Goal: Information Seeking & Learning: Learn about a topic

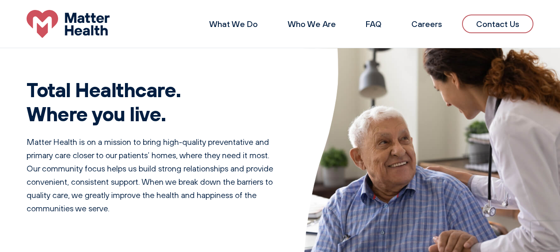
click at [35, 134] on div "Total Healthcare. Where you live. Matter Health is on a mission to bring high-q…" at bounding box center [155, 162] width 257 height 209
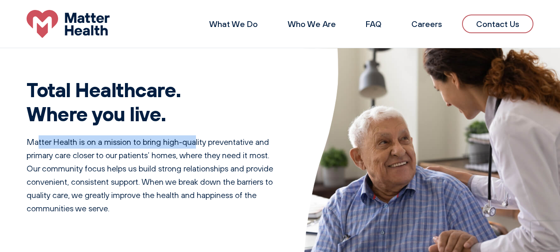
drag, startPoint x: 152, startPoint y: 138, endPoint x: 196, endPoint y: 138, distance: 43.2
click at [196, 138] on div "Total Healthcare. Where you live. Matter Health is on a mission to bring high-q…" at bounding box center [155, 162] width 257 height 209
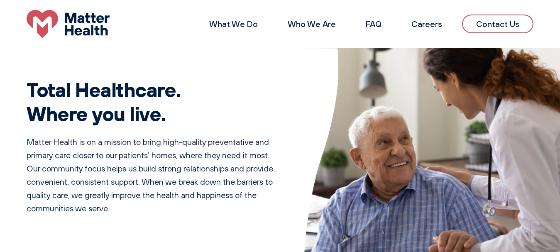
click at [218, 158] on p "Matter Health is on a mission to bring high-quality preventative and primary ca…" at bounding box center [155, 175] width 257 height 80
click at [115, 158] on p "Matter Health is on a mission to bring high-quality preventative and primary ca…" at bounding box center [155, 175] width 257 height 80
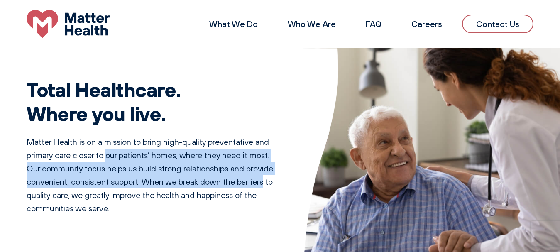
drag, startPoint x: 226, startPoint y: 177, endPoint x: 243, endPoint y: 183, distance: 18.7
click at [243, 183] on p "Matter Health is on a mission to bring high-quality preventative and primary ca…" at bounding box center [155, 175] width 257 height 80
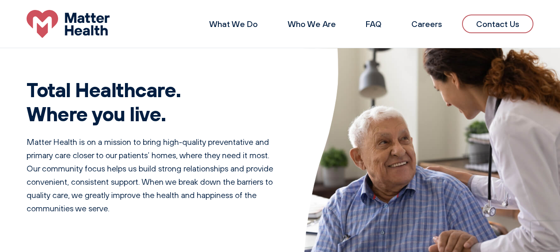
click at [255, 192] on p "Matter Health is on a mission to bring high-quality preventative and primary ca…" at bounding box center [155, 175] width 257 height 80
click at [41, 156] on p "Matter Health is on a mission to bring high-quality preventative and primary ca…" at bounding box center [155, 175] width 257 height 80
drag, startPoint x: 42, startPoint y: 155, endPoint x: 144, endPoint y: 156, distance: 102.6
click at [119, 156] on p "Matter Health is on a mission to bring high-quality preventative and primary ca…" at bounding box center [155, 175] width 257 height 80
click at [164, 157] on p "Matter Health is on a mission to bring high-quality preventative and primary ca…" at bounding box center [155, 175] width 257 height 80
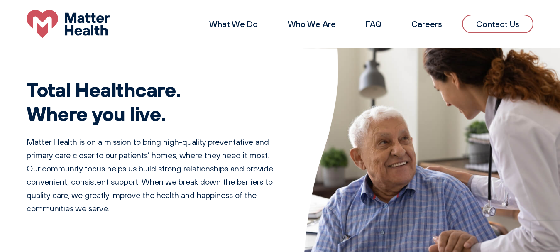
click at [145, 159] on p "Matter Health is on a mission to bring high-quality preventative and primary ca…" at bounding box center [155, 175] width 257 height 80
drag, startPoint x: 145, startPoint y: 159, endPoint x: 166, endPoint y: 157, distance: 21.2
click at [166, 157] on p "Matter Health is on a mission to bring high-quality preventative and primary ca…" at bounding box center [155, 175] width 257 height 80
click at [167, 164] on p "Matter Health is on a mission to bring high-quality preventative and primary ca…" at bounding box center [155, 175] width 257 height 80
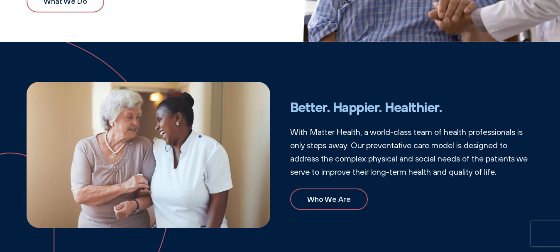
scroll to position [249, 0]
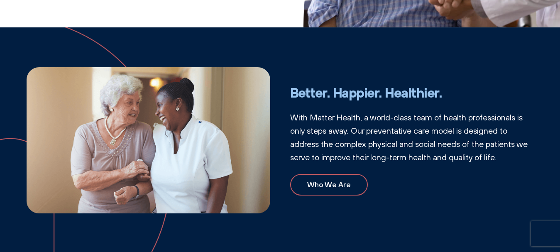
click at [354, 132] on p "With Matter Health, a world-class team of health professionals is only steps aw…" at bounding box center [412, 137] width 244 height 53
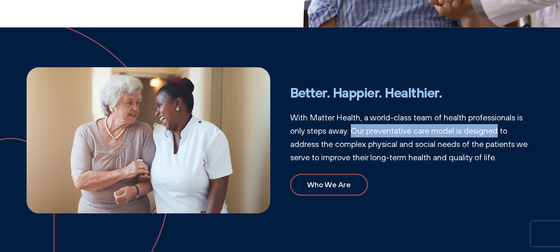
drag, startPoint x: 354, startPoint y: 132, endPoint x: 493, endPoint y: 140, distance: 139.4
click at [492, 136] on p "With Matter Health, a world-class team of health professionals is only steps aw…" at bounding box center [412, 137] width 244 height 53
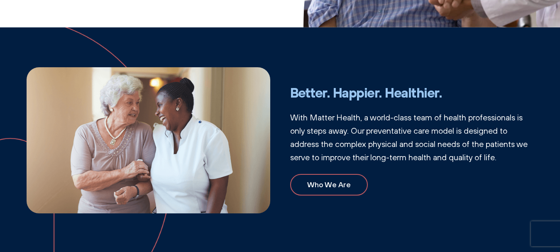
click at [496, 153] on p "With Matter Health, a world-class team of health professionals is only steps aw…" at bounding box center [412, 137] width 244 height 53
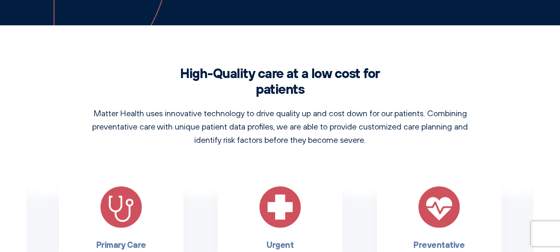
scroll to position [498, 0]
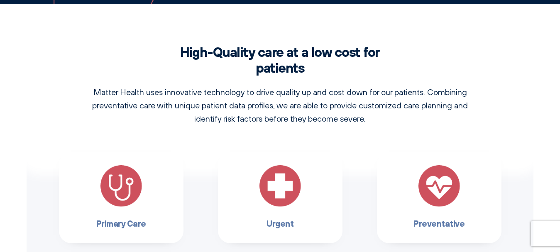
click at [317, 68] on h2 "High-Quality care at a low cost for patients" at bounding box center [280, 60] width 245 height 32
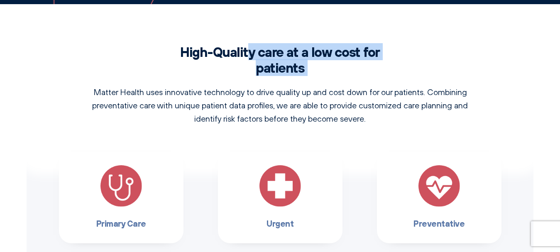
drag, startPoint x: 317, startPoint y: 68, endPoint x: 199, endPoint y: 56, distance: 118.2
click at [199, 56] on h2 "High-Quality care at a low cost for patients" at bounding box center [280, 60] width 245 height 32
click at [243, 59] on h2 "High-Quality care at a low cost for patients" at bounding box center [280, 60] width 245 height 32
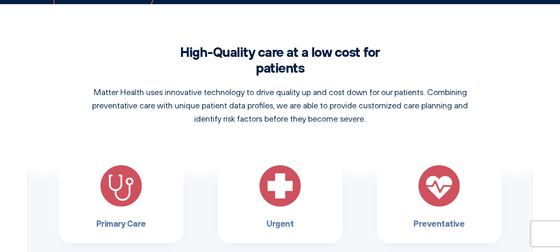
click at [114, 108] on p "Matter Health uses innovative technology to drive quality up and cost down for …" at bounding box center [280, 106] width 395 height 40
drag, startPoint x: 114, startPoint y: 108, endPoint x: 297, endPoint y: 84, distance: 184.7
click at [152, 108] on p "Matter Health uses innovative technology to drive quality up and cost down for …" at bounding box center [280, 106] width 395 height 40
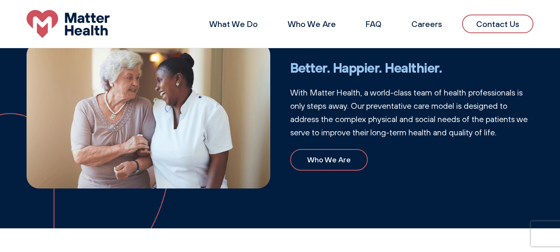
scroll to position [0, 0]
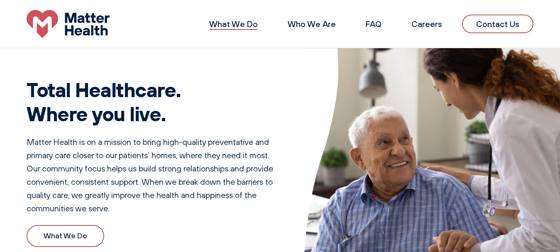
click at [234, 24] on link "What We Do" at bounding box center [233, 24] width 49 height 10
click at [314, 21] on link "Who We Are" at bounding box center [312, 24] width 48 height 10
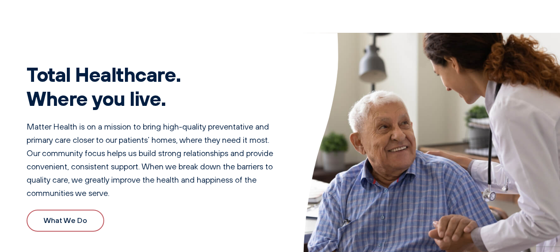
scroll to position [42, 0]
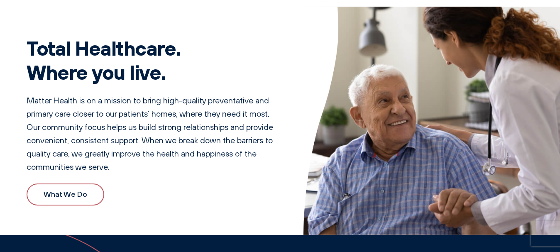
click at [22, 114] on div "Total Healthcare. Where you live. Matter Health is on a mission to bring high-q…" at bounding box center [280, 121] width 560 height 228
drag, startPoint x: 22, startPoint y: 114, endPoint x: 107, endPoint y: 115, distance: 85.2
click at [107, 115] on div "Total Healthcare. Where you live. Matter Health is on a mission to bring high-q…" at bounding box center [280, 121] width 560 height 228
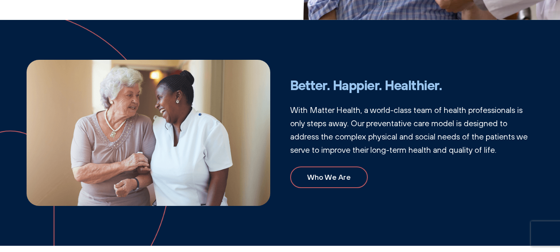
scroll to position [291, 0]
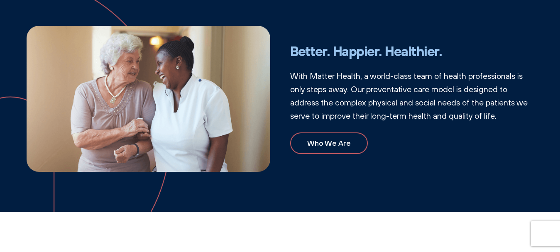
click at [368, 92] on p "With Matter Health, a world-class team of health professionals is only steps aw…" at bounding box center [412, 95] width 244 height 53
drag, startPoint x: 368, startPoint y: 92, endPoint x: 426, endPoint y: 92, distance: 58.2
click at [426, 92] on p "With Matter Health, a world-class team of health professionals is only steps aw…" at bounding box center [412, 95] width 244 height 53
drag, startPoint x: 445, startPoint y: 121, endPoint x: 425, endPoint y: 104, distance: 26.5
click at [446, 121] on p "With Matter Health, a world-class team of health professionals is only steps aw…" at bounding box center [412, 95] width 244 height 53
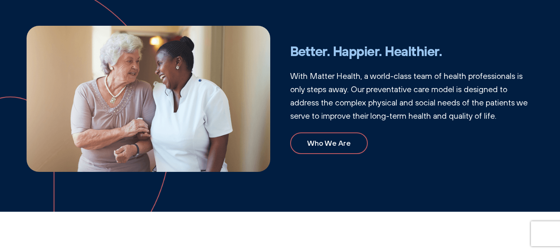
click at [360, 88] on p "With Matter Health, a world-class team of health professionals is only steps aw…" at bounding box center [412, 95] width 244 height 53
click at [375, 91] on p "With Matter Health, a world-class team of health professionals is only steps aw…" at bounding box center [412, 95] width 244 height 53
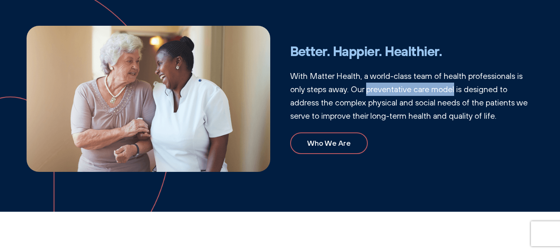
drag, startPoint x: 375, startPoint y: 91, endPoint x: 449, endPoint y: 91, distance: 73.9
click at [449, 91] on p "With Matter Health, a world-class team of health professionals is only steps aw…" at bounding box center [412, 95] width 244 height 53
copy p "preventative care model"
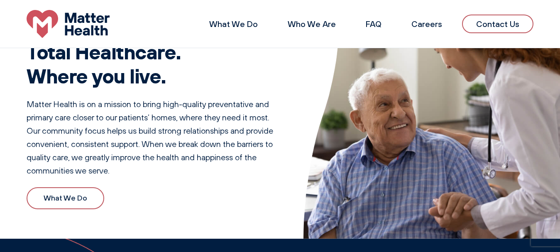
scroll to position [0, 0]
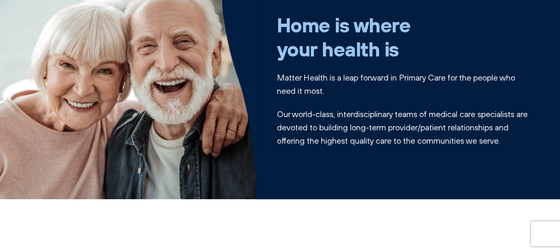
scroll to position [83, 0]
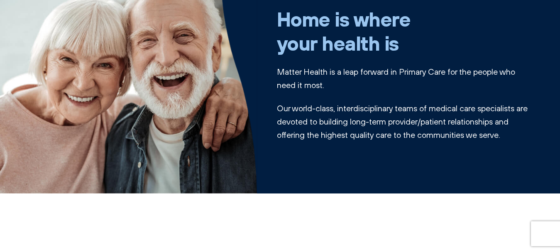
click at [343, 70] on p "Matter Health is a leap forward in Primary Care for the people who need it most." at bounding box center [405, 78] width 257 height 27
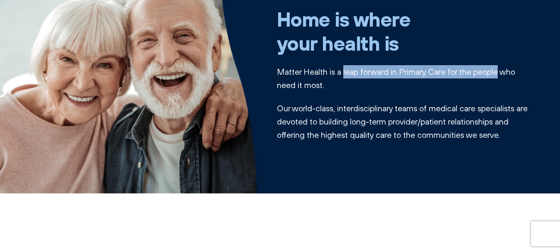
drag, startPoint x: 343, startPoint y: 70, endPoint x: 479, endPoint y: 71, distance: 136.7
click at [479, 71] on p "Matter Health is a leap forward in Primary Care for the people who need it most." at bounding box center [405, 78] width 257 height 27
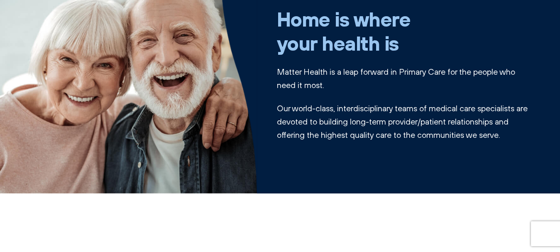
click at [485, 119] on p "Our world-class, interdisciplinary teams of medical care specialists are devote…" at bounding box center [405, 122] width 257 height 40
click at [441, 111] on p "Our world-class, interdisciplinary teams of medical care specialists are devote…" at bounding box center [405, 122] width 257 height 40
drag, startPoint x: 441, startPoint y: 111, endPoint x: 496, endPoint y: 138, distance: 61.7
click at [490, 123] on p "Our world-class, interdisciplinary teams of medical care specialists are devote…" at bounding box center [405, 122] width 257 height 40
click at [496, 138] on p "Our world-class, interdisciplinary teams of medical care specialists are devote…" at bounding box center [405, 122] width 257 height 40
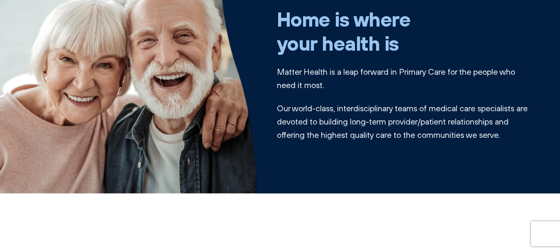
click at [395, 137] on p "Our world-class, interdisciplinary teams of medical care specialists are devote…" at bounding box center [405, 122] width 257 height 40
click at [339, 135] on p "Our world-class, interdisciplinary teams of medical care specialists are devote…" at bounding box center [405, 122] width 257 height 40
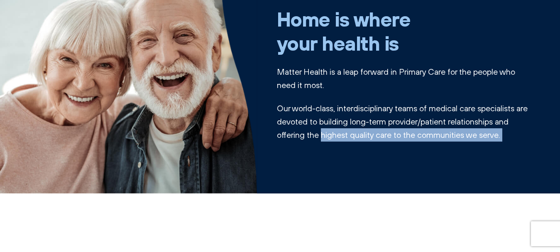
drag, startPoint x: 339, startPoint y: 135, endPoint x: 511, endPoint y: 140, distance: 172.9
click at [511, 140] on p "Our world-class, interdisciplinary teams of medical care specialists are devote…" at bounding box center [405, 122] width 257 height 40
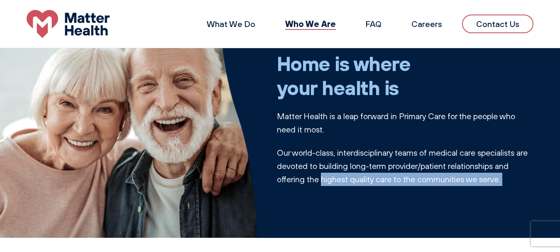
scroll to position [0, 0]
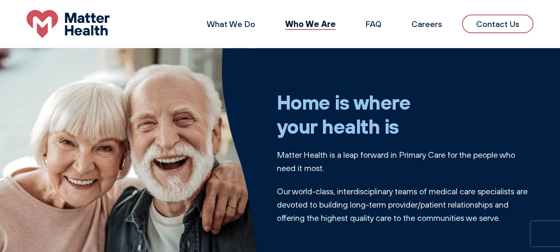
click at [407, 150] on p "Matter Health is a leap forward in Primary Care for the people who need it most." at bounding box center [405, 161] width 257 height 27
drag, startPoint x: 407, startPoint y: 150, endPoint x: 444, endPoint y: 150, distance: 37.0
click at [444, 150] on p "Matter Health is a leap forward in Primary Care for the people who need it most." at bounding box center [405, 161] width 257 height 27
copy p "Primary Care"
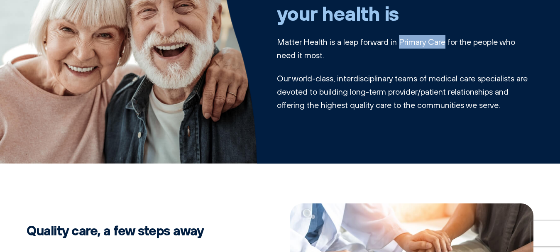
scroll to position [125, 0]
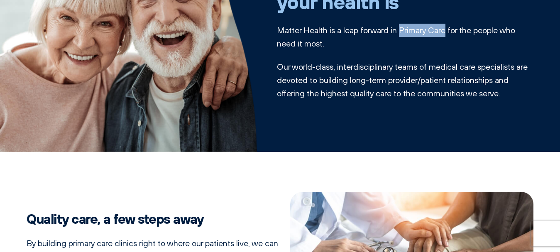
click at [409, 31] on p "Matter Health is a leap forward in Primary Care for the people who need it most." at bounding box center [405, 37] width 257 height 27
drag, startPoint x: 409, startPoint y: 31, endPoint x: 439, endPoint y: 31, distance: 30.3
click at [439, 31] on p "Matter Health is a leap forward in Primary Care for the people who need it most." at bounding box center [405, 37] width 257 height 27
